Goal: Check status

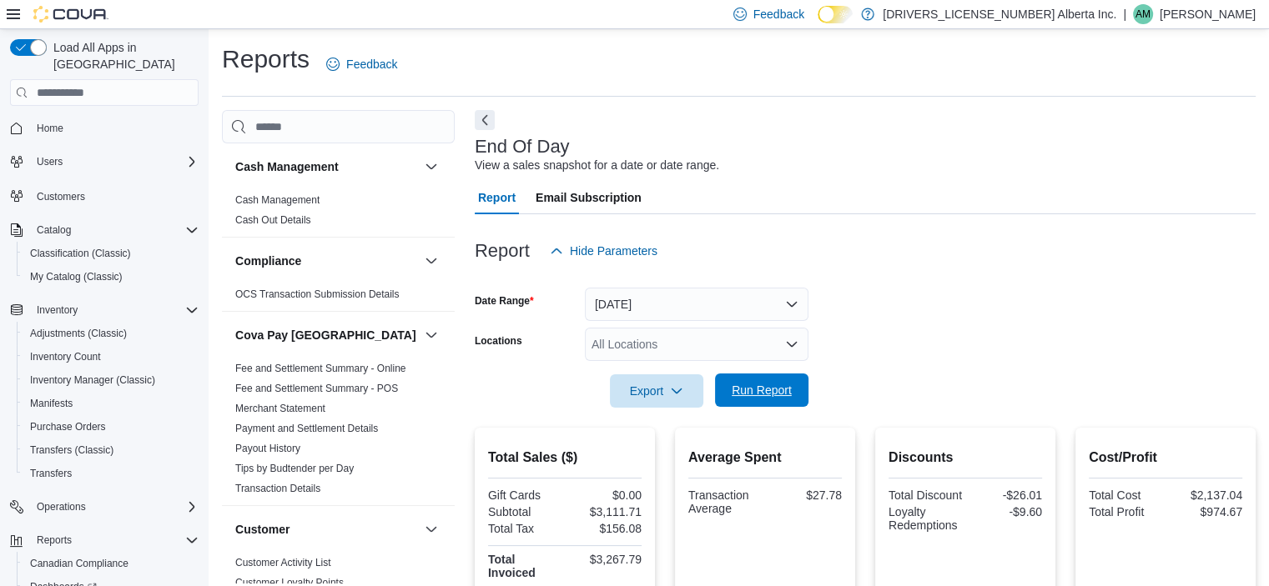
click at [771, 390] on span "Run Report" at bounding box center [761, 390] width 60 height 17
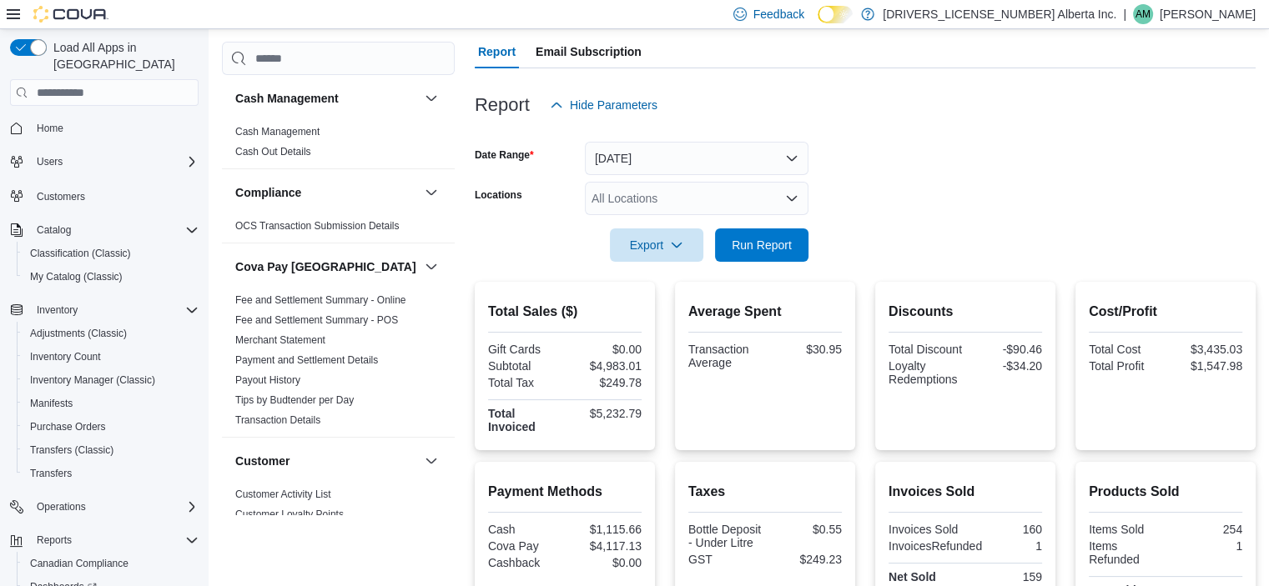
scroll to position [548, 0]
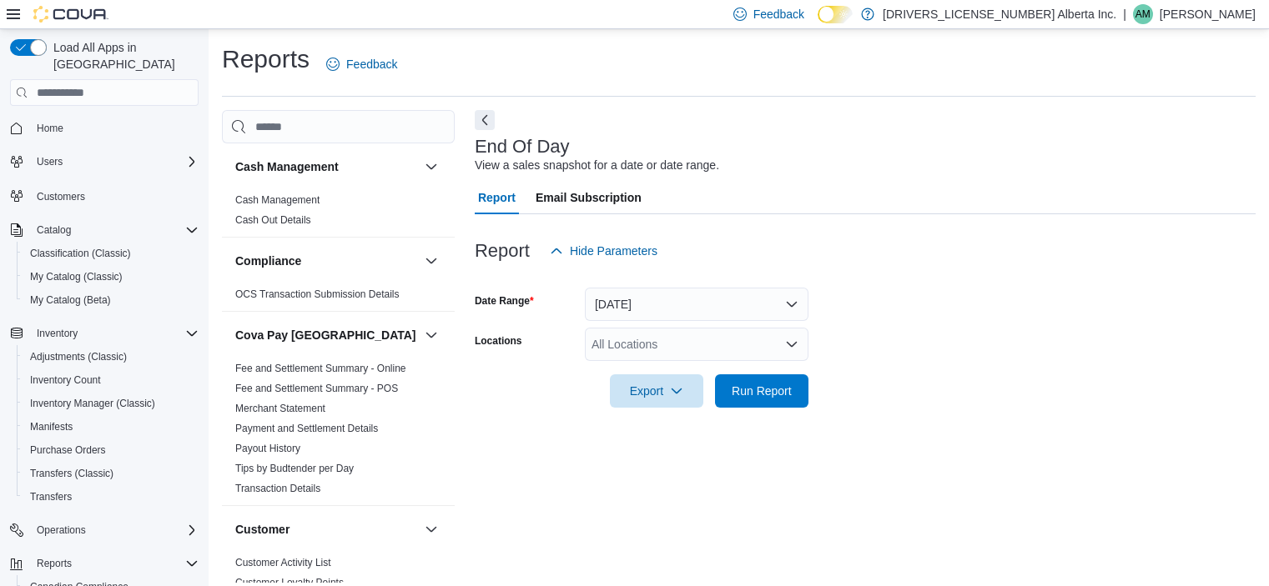
scroll to position [10, 0]
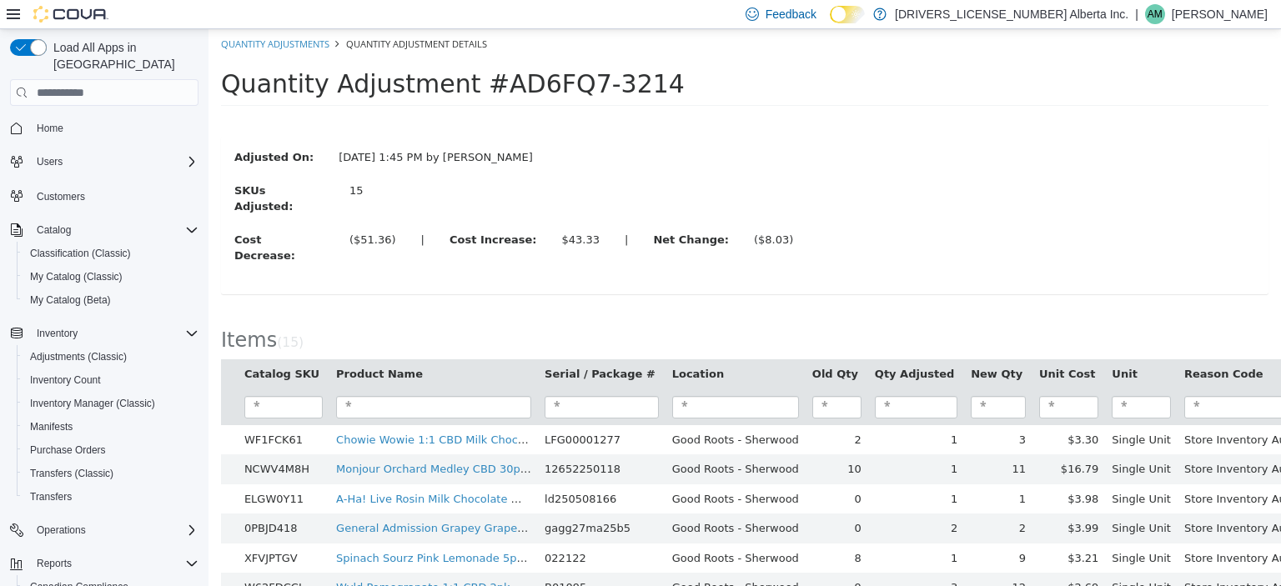
drag, startPoint x: 1063, startPoint y: 241, endPoint x: 979, endPoint y: 174, distance: 107.5
click at [1063, 239] on div "Adjusted On: Aug 12, 2025, 1:45 PM by Adam Mason SKUs Adjusted: 15 Cost Decreas…" at bounding box center [744, 215] width 1021 height 132
